Goal: Find specific page/section: Find specific page/section

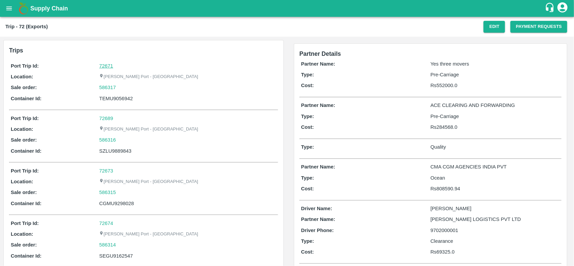
click at [108, 65] on link "72671" at bounding box center [106, 65] width 14 height 5
click at [120, 86] on div "586317" at bounding box center [187, 87] width 177 height 7
copy link "586317"
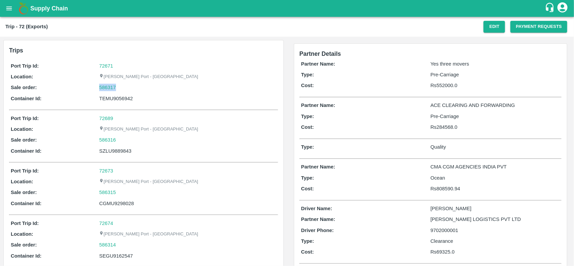
click at [120, 86] on div "586317" at bounding box center [187, 87] width 177 height 7
click at [118, 88] on div "586317" at bounding box center [187, 87] width 177 height 7
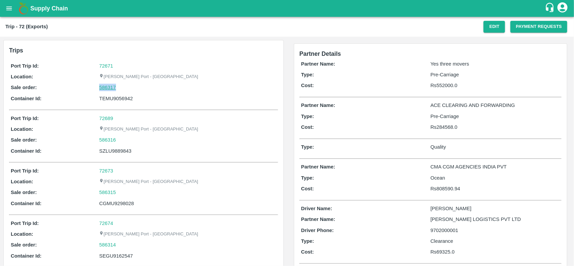
drag, startPoint x: 118, startPoint y: 88, endPoint x: 108, endPoint y: 89, distance: 10.5
click at [108, 89] on div "586317" at bounding box center [187, 87] width 177 height 7
click at [108, 89] on link "586317" at bounding box center [107, 87] width 17 height 7
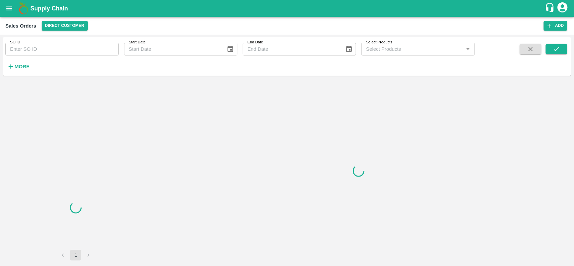
click at [57, 51] on input "SO ID" at bounding box center [61, 49] width 113 height 13
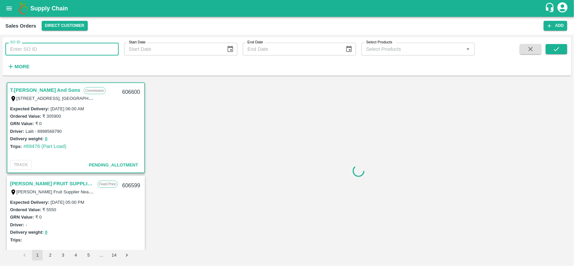
click at [57, 51] on input "SO ID" at bounding box center [61, 49] width 113 height 13
paste input "586317"
click at [57, 51] on input "586317" at bounding box center [61, 49] width 113 height 13
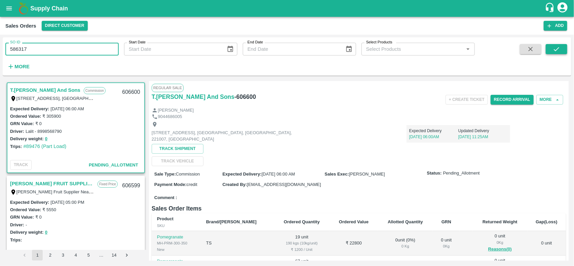
type input "586317"
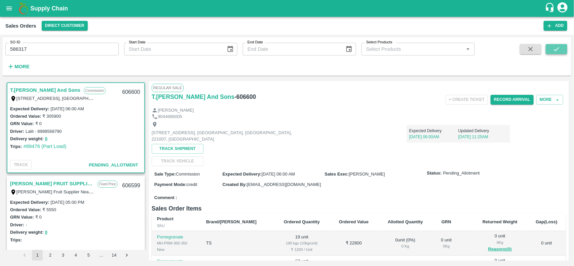
click at [559, 52] on icon "submit" at bounding box center [556, 48] width 7 height 7
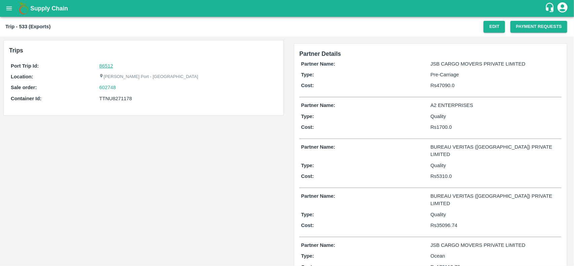
click at [104, 67] on link "86512" at bounding box center [106, 65] width 14 height 5
click at [119, 86] on div "602748" at bounding box center [187, 87] width 177 height 7
copy link "602748"
click at [119, 86] on div "602748" at bounding box center [187, 87] width 177 height 7
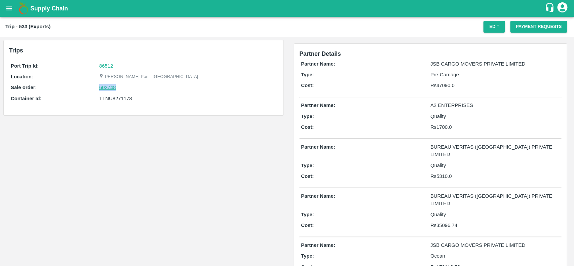
drag, startPoint x: 119, startPoint y: 86, endPoint x: 102, endPoint y: 91, distance: 17.9
click at [102, 91] on div "602748" at bounding box center [187, 87] width 177 height 7
click at [102, 91] on link "602748" at bounding box center [107, 87] width 17 height 7
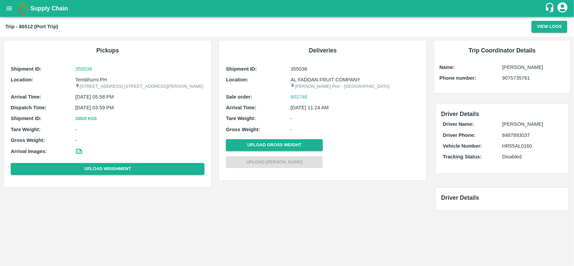
click at [91, 78] on p "Tembhurni PH" at bounding box center [139, 79] width 129 height 7
copy p "Tembhurni"
click at [91, 78] on p "Tembhurni PH" at bounding box center [139, 79] width 129 height 7
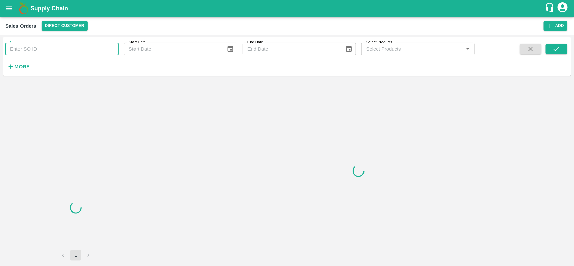
click at [51, 50] on input "SO ID" at bounding box center [61, 49] width 113 height 13
paste input "602748"
click at [51, 50] on input "602748" at bounding box center [61, 49] width 113 height 13
type input "602748"
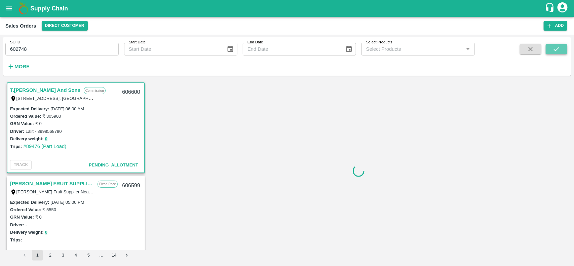
click at [561, 47] on icon "submit" at bounding box center [556, 48] width 7 height 7
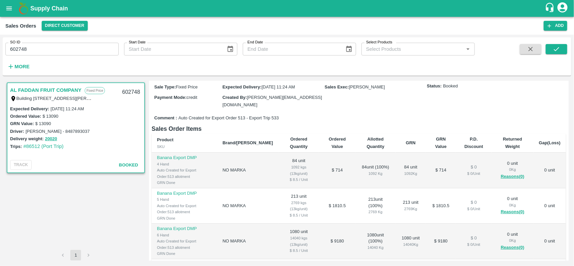
scroll to position [64, 0]
